Goal: Information Seeking & Learning: Learn about a topic

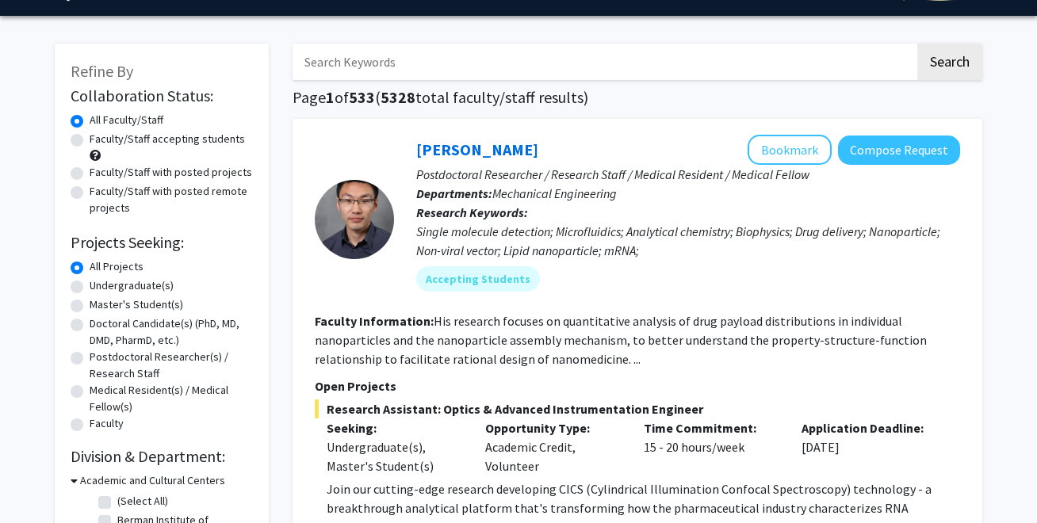
scroll to position [46, 0]
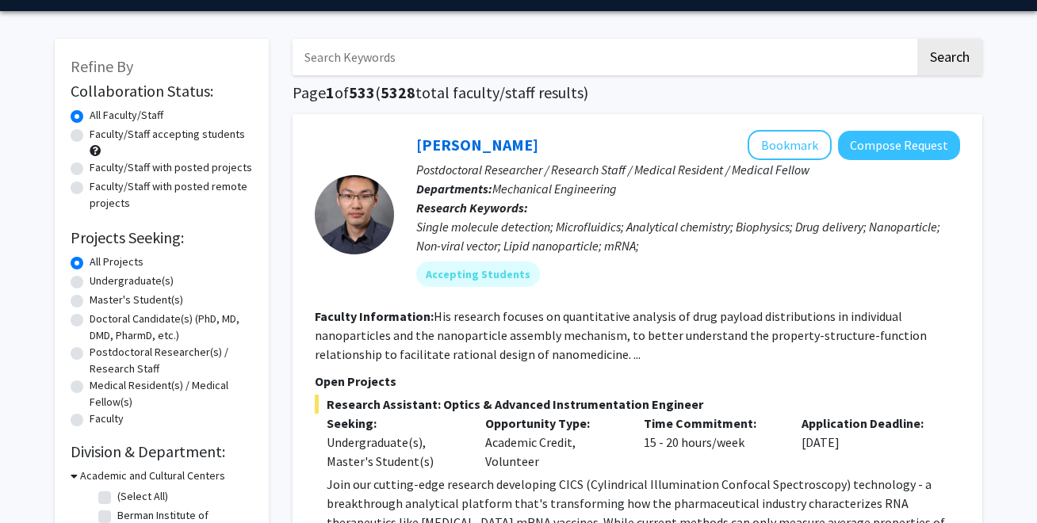
click at [90, 284] on label "Undergraduate(s)" at bounding box center [132, 281] width 84 height 17
click at [90, 283] on input "Undergraduate(s)" at bounding box center [95, 278] width 10 height 10
radio input "true"
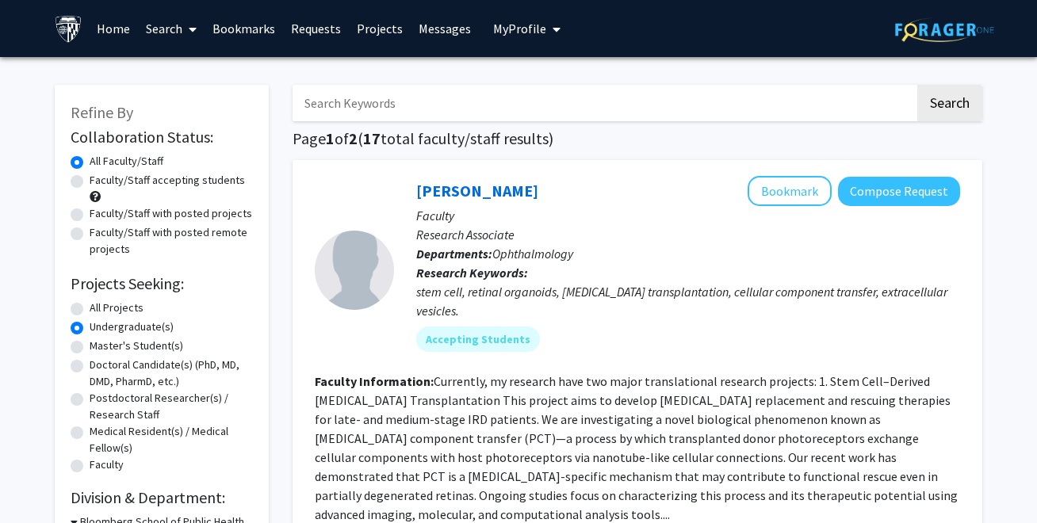
click at [384, 104] on input "Search Keywords" at bounding box center [603, 103] width 622 height 36
type input "obstetrics"
click at [962, 95] on button "Search" at bounding box center [949, 103] width 65 height 36
radio input "true"
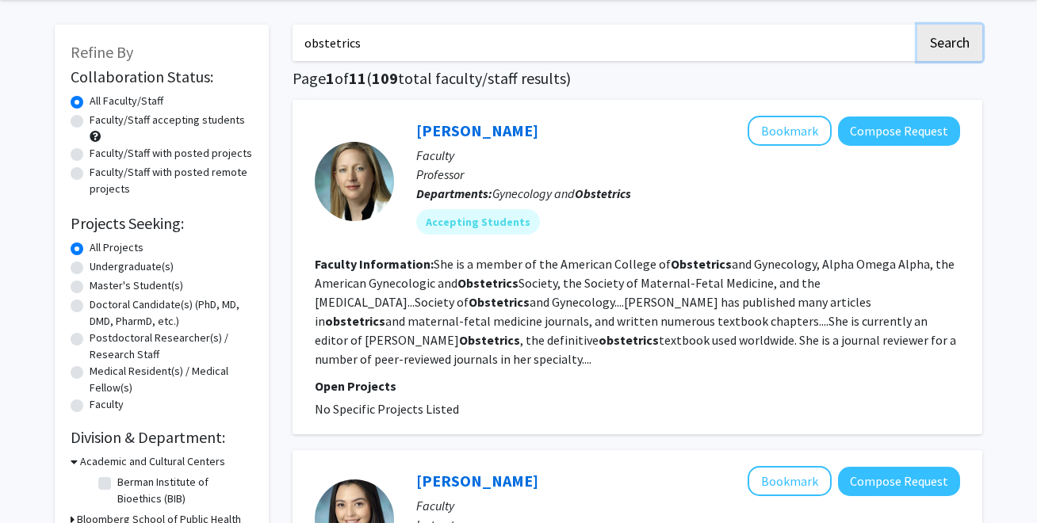
scroll to position [61, 0]
click at [560, 303] on fg-read-more "She is a member of the American College of Obstetrics and Gynecology, Alpha Ome…" at bounding box center [635, 310] width 641 height 111
click at [510, 121] on link "[PERSON_NAME]" at bounding box center [477, 130] width 122 height 20
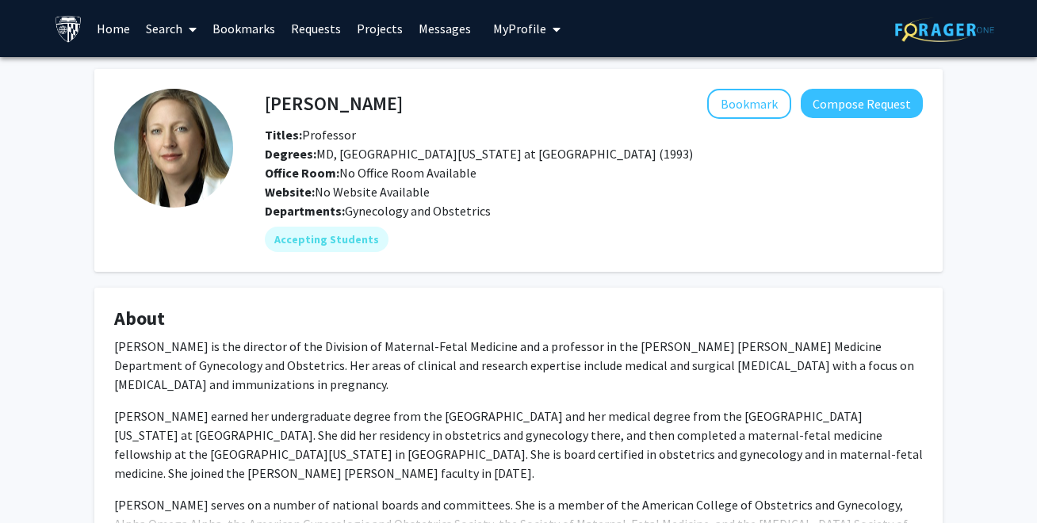
scroll to position [264, 0]
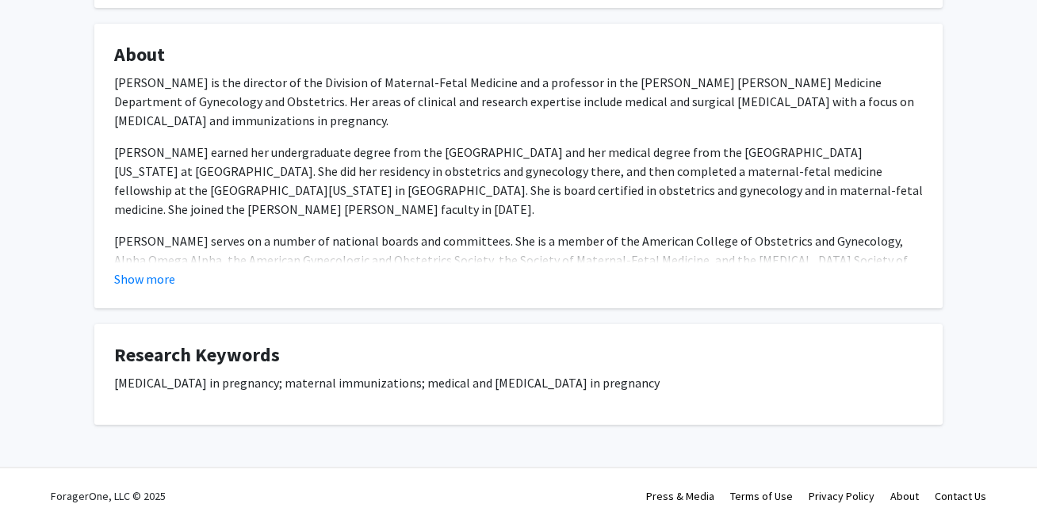
click at [158, 298] on fg-card "About [PERSON_NAME] is the director of the Division of Maternal-Fetal Medicine …" at bounding box center [518, 166] width 848 height 284
click at [154, 288] on fg-card "About [PERSON_NAME] is the director of the Division of Maternal-Fetal Medicine …" at bounding box center [518, 166] width 848 height 284
click at [154, 281] on button "Show more" at bounding box center [144, 278] width 61 height 19
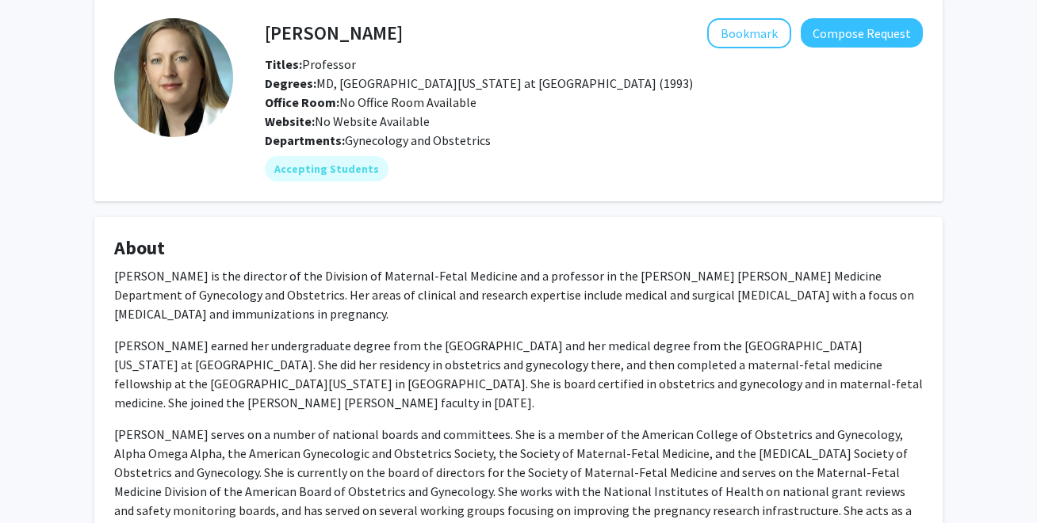
scroll to position [0, 0]
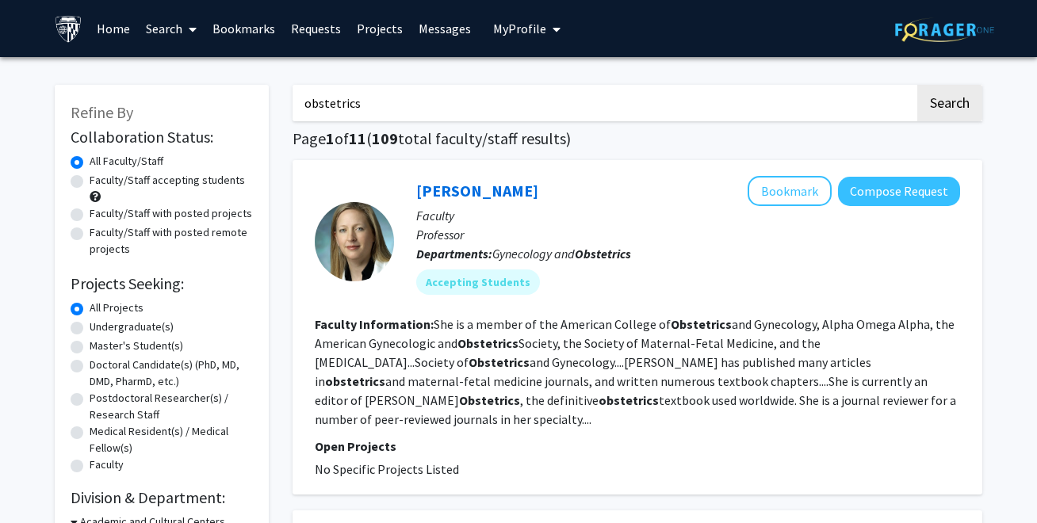
click at [90, 327] on label "Undergraduate(s)" at bounding box center [132, 327] width 84 height 17
click at [90, 327] on input "Undergraduate(s)" at bounding box center [95, 324] width 10 height 10
radio input "true"
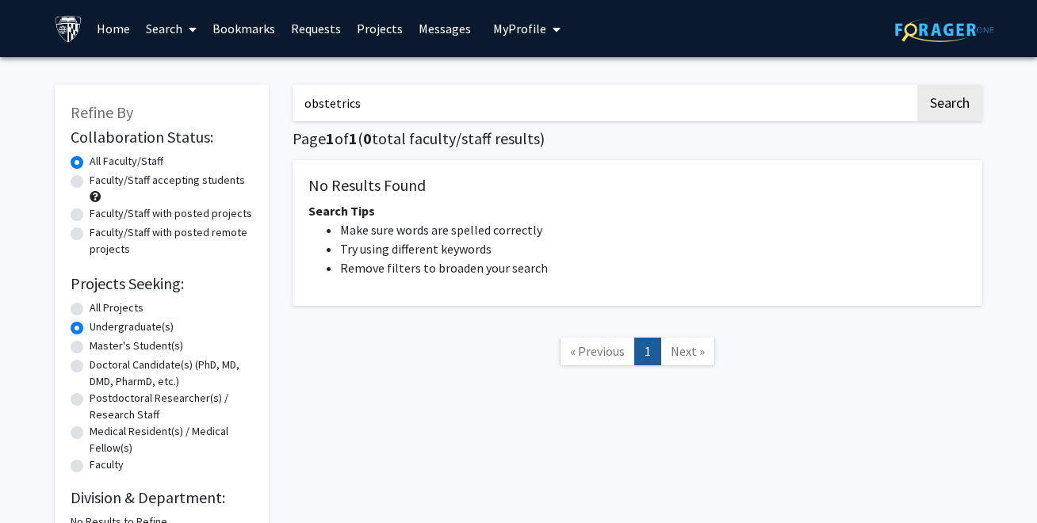
click at [91, 302] on label "All Projects" at bounding box center [117, 308] width 54 height 17
click at [91, 302] on input "All Projects" at bounding box center [95, 305] width 10 height 10
radio input "true"
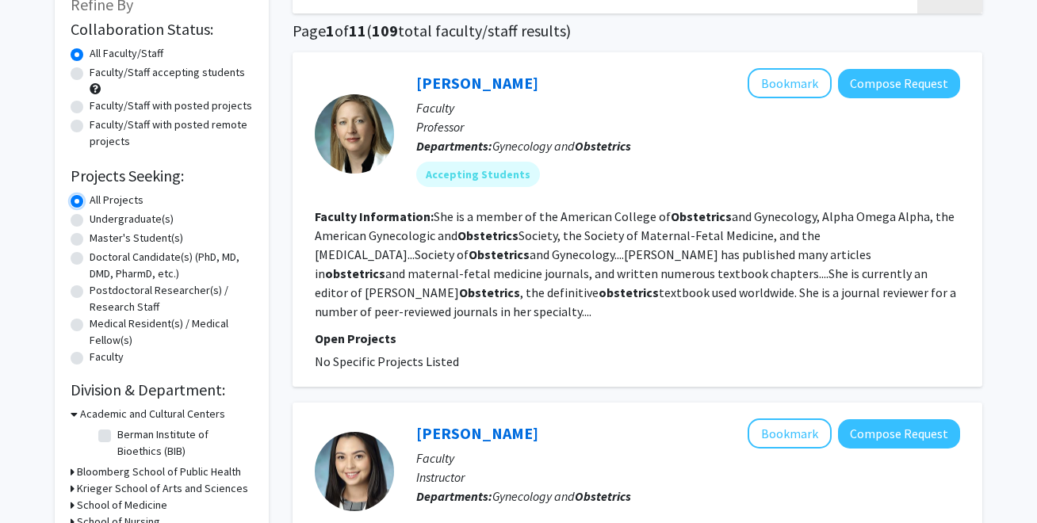
scroll to position [102, 0]
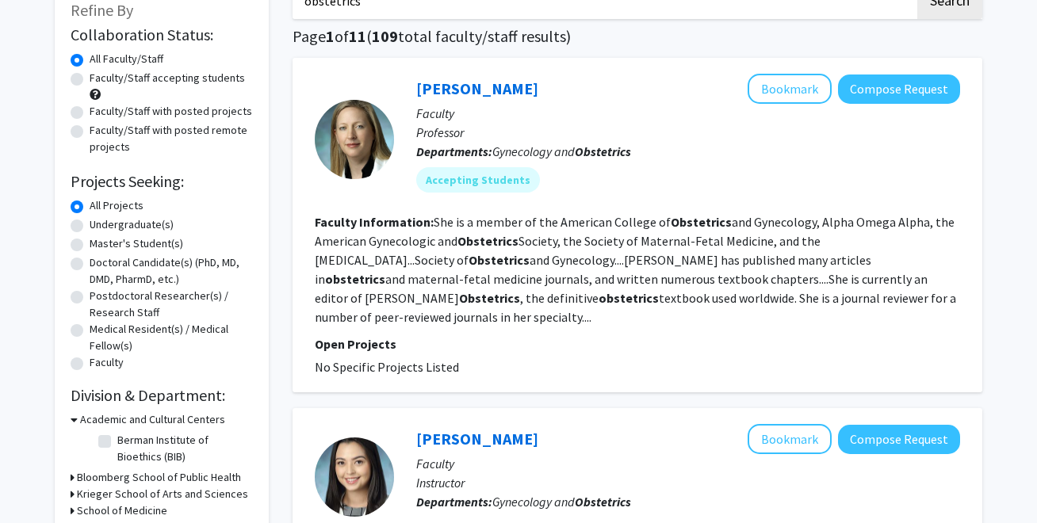
click at [90, 107] on label "Faculty/Staff with posted projects" at bounding box center [171, 111] width 162 height 17
click at [90, 107] on input "Faculty/Staff with posted projects" at bounding box center [95, 108] width 10 height 10
radio input "true"
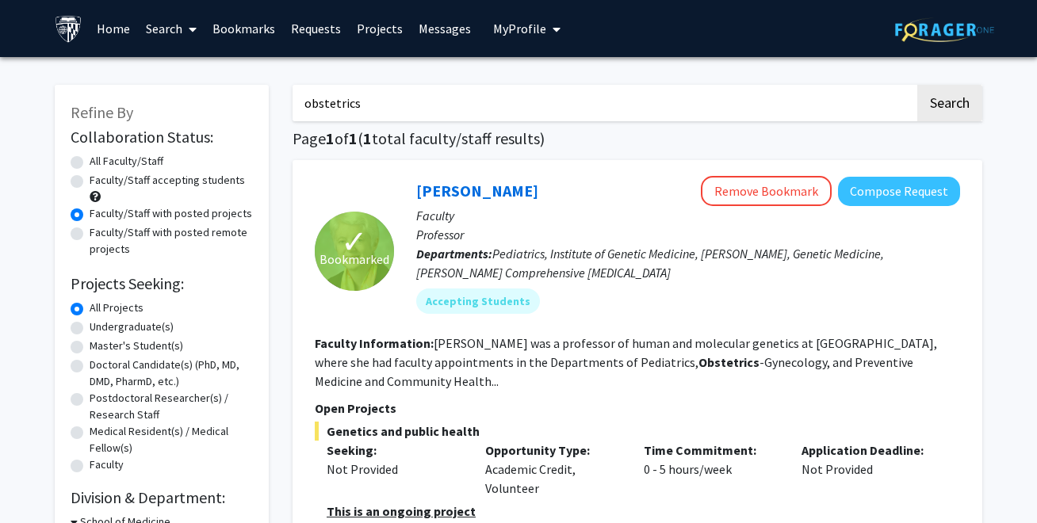
click at [90, 231] on label "Faculty/Staff with posted remote projects" at bounding box center [171, 240] width 163 height 33
click at [90, 231] on input "Faculty/Staff with posted remote projects" at bounding box center [95, 229] width 10 height 10
radio input "true"
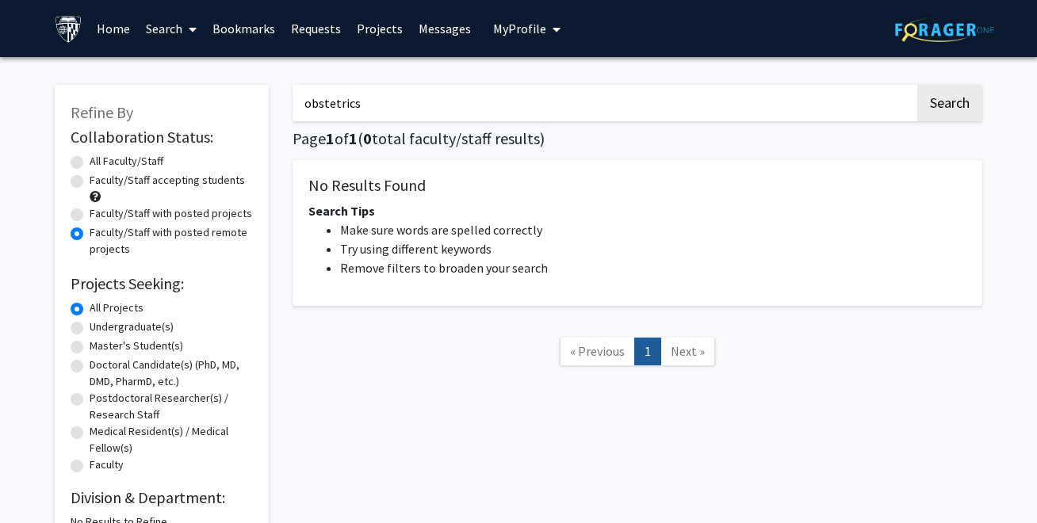
click at [90, 220] on label "Faculty/Staff with posted projects" at bounding box center [171, 213] width 162 height 17
click at [90, 216] on input "Faculty/Staff with posted projects" at bounding box center [95, 210] width 10 height 10
radio input "true"
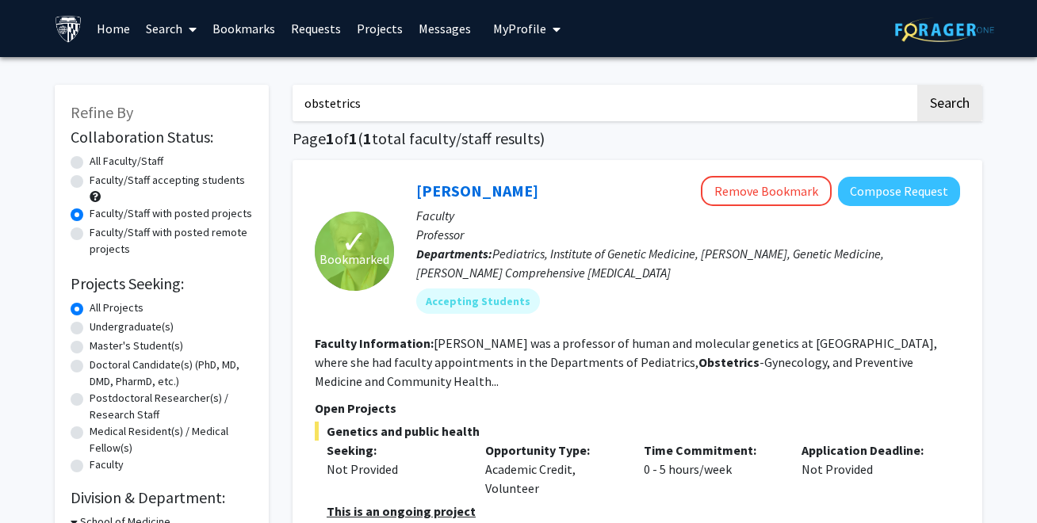
click at [80, 189] on div "Faculty/Staff accepting students" at bounding box center [162, 188] width 182 height 33
click at [90, 181] on label "Faculty/Staff accepting students" at bounding box center [167, 180] width 155 height 17
click at [90, 181] on input "Faculty/Staff accepting students" at bounding box center [95, 177] width 10 height 10
radio input "true"
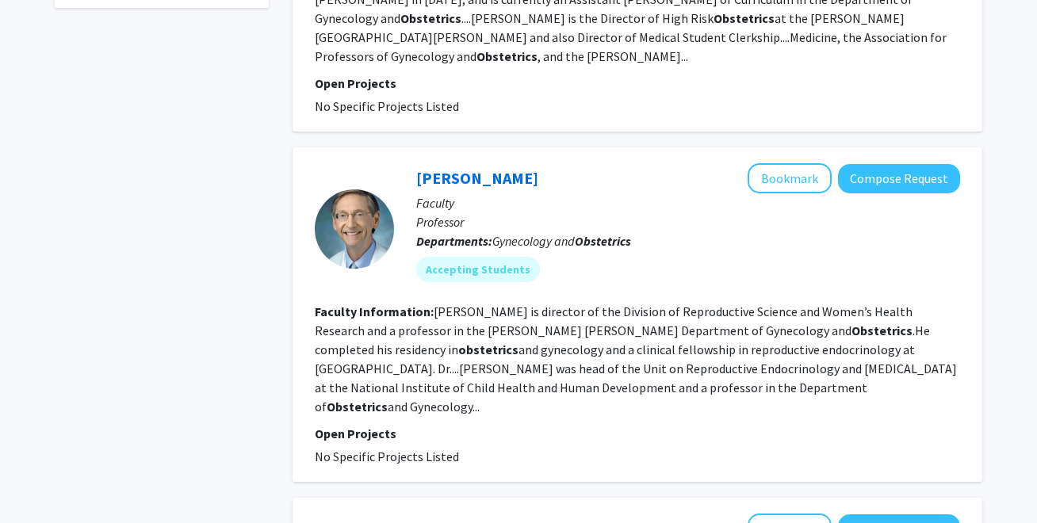
scroll to position [752, 0]
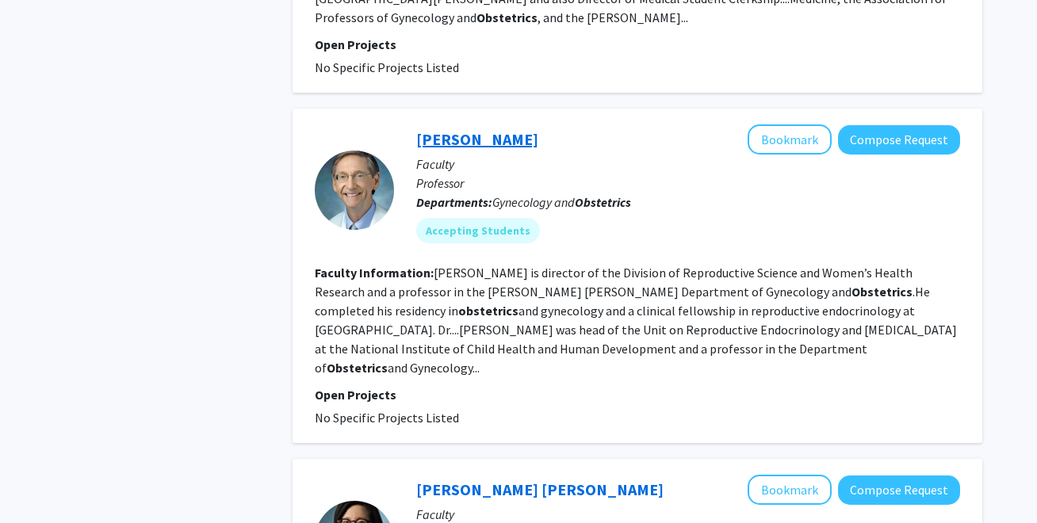
click at [449, 129] on link "[PERSON_NAME]" at bounding box center [477, 139] width 122 height 20
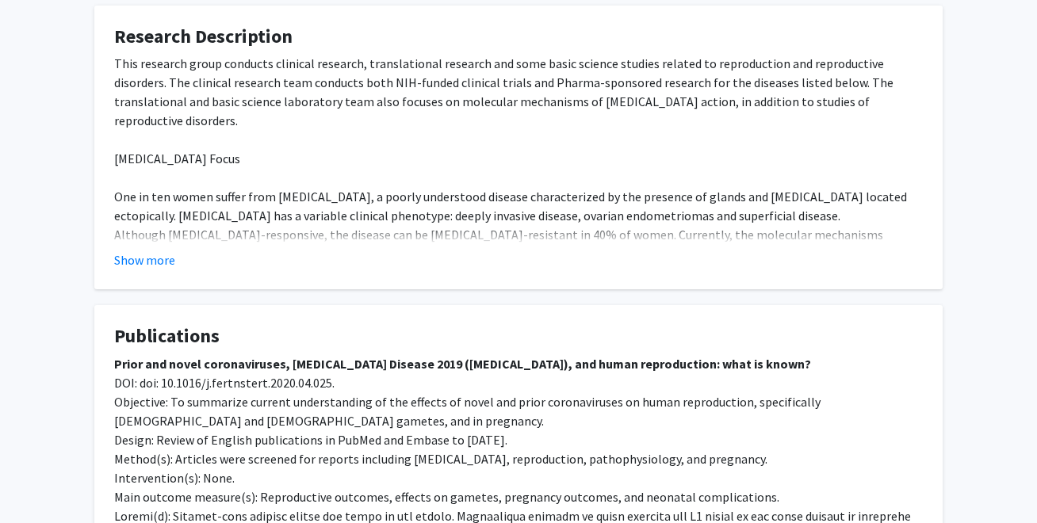
scroll to position [613, 0]
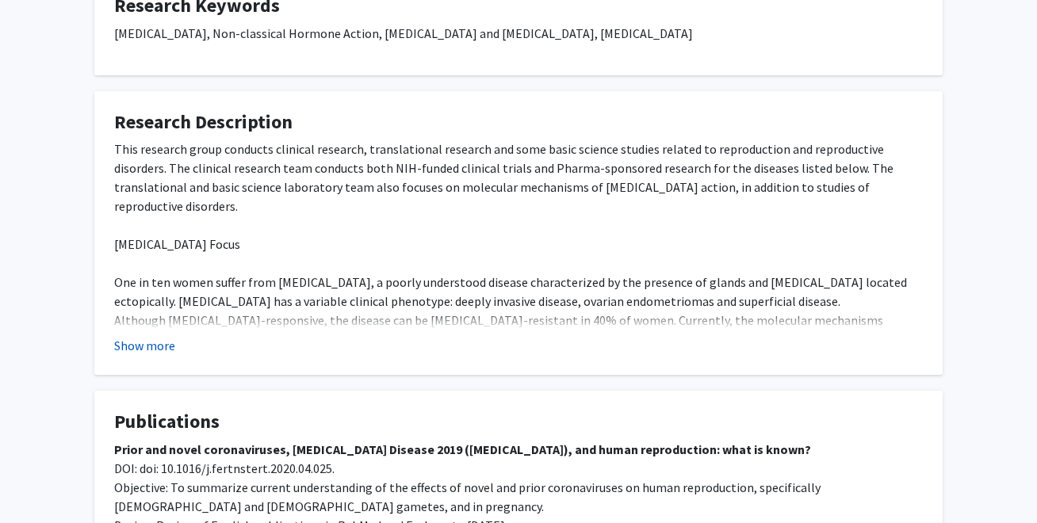
click at [139, 346] on button "Show more" at bounding box center [144, 345] width 61 height 19
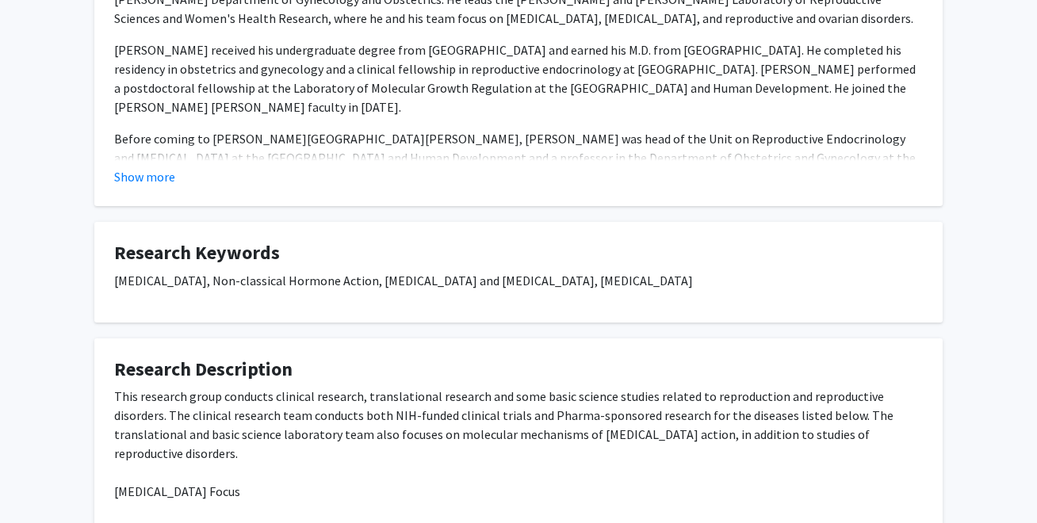
scroll to position [0, 0]
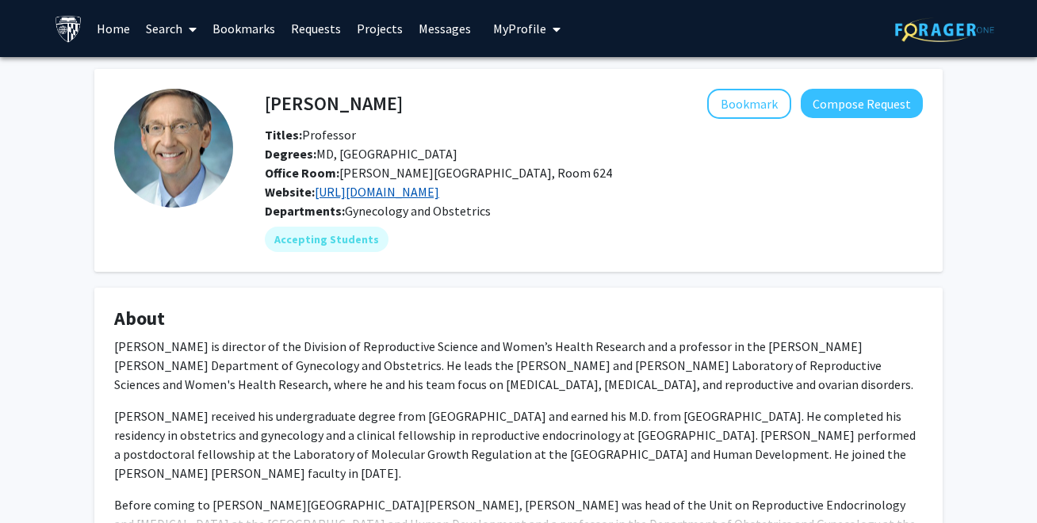
click at [437, 199] on link "[URL][DOMAIN_NAME]" at bounding box center [377, 192] width 124 height 16
